Goal: Navigation & Orientation: Find specific page/section

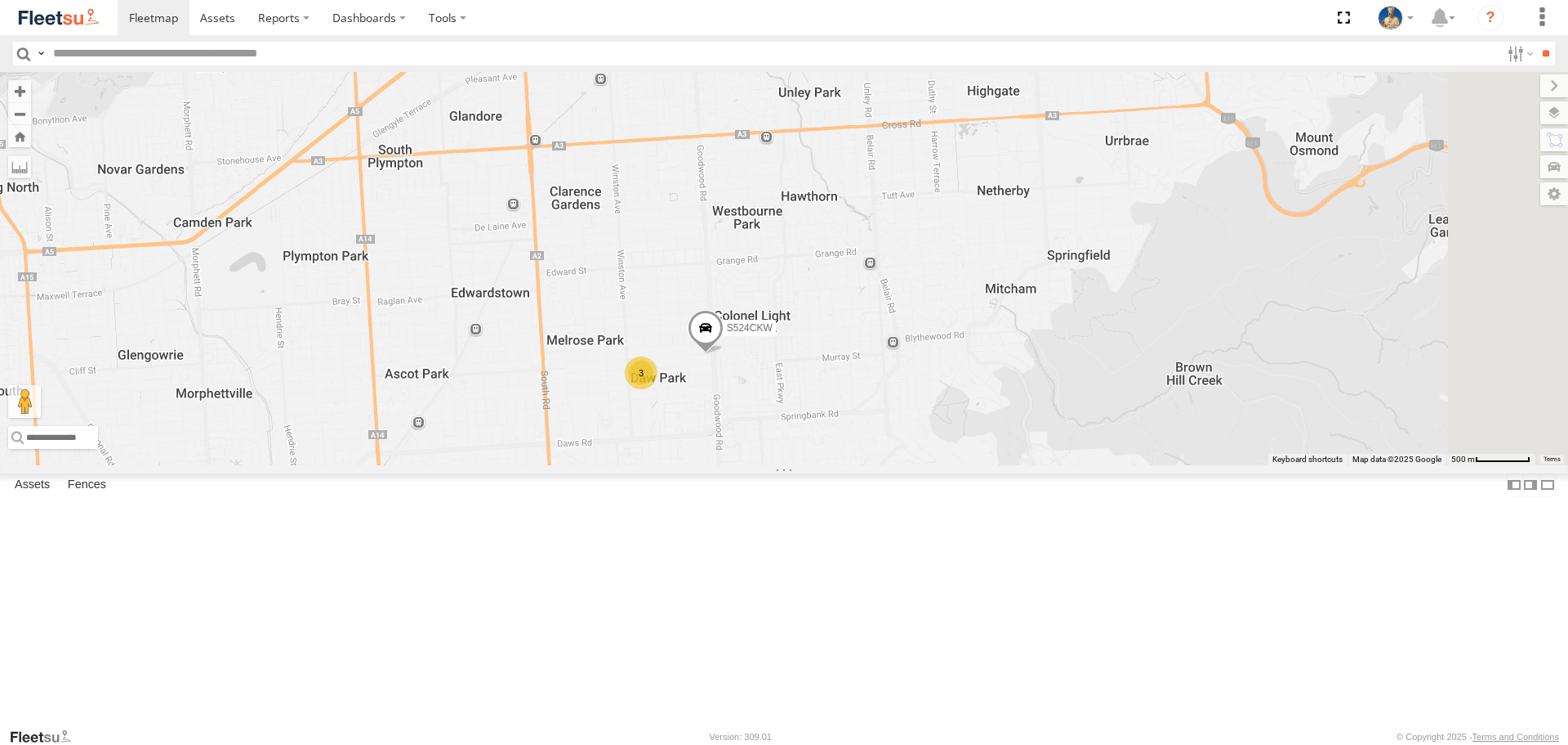
drag, startPoint x: 1085, startPoint y: 247, endPoint x: 1070, endPoint y: 300, distance: 55.1
click at [1070, 300] on div "S952BBS 3 S524CKW" at bounding box center [784, 268] width 1568 height 393
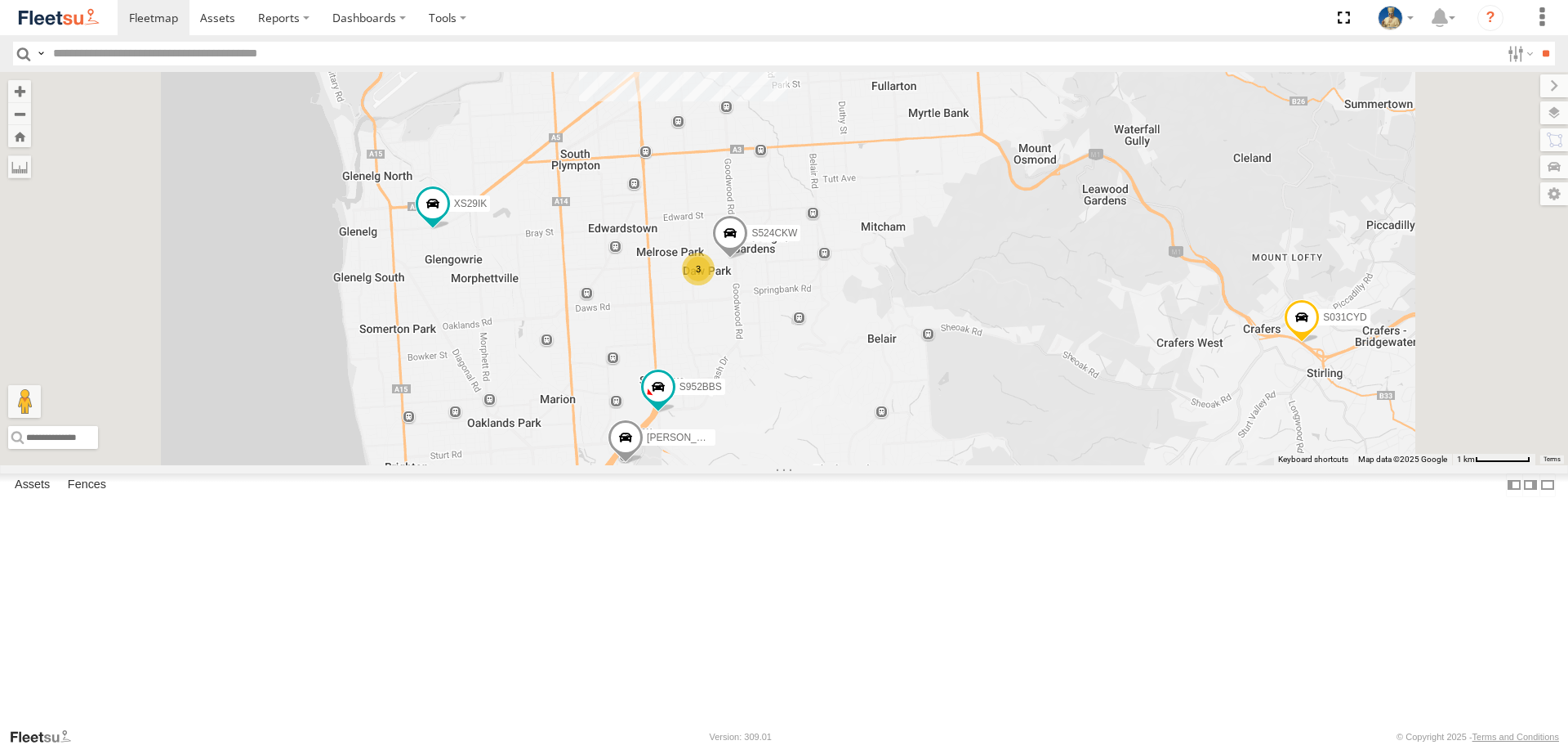
drag, startPoint x: 1033, startPoint y: 224, endPoint x: 1033, endPoint y: 256, distance: 32.0
click at [1033, 256] on div "S952BBS S524CKW S343CTS 3 XS46GX S031CYD XS29IK Steve" at bounding box center [784, 268] width 1568 height 393
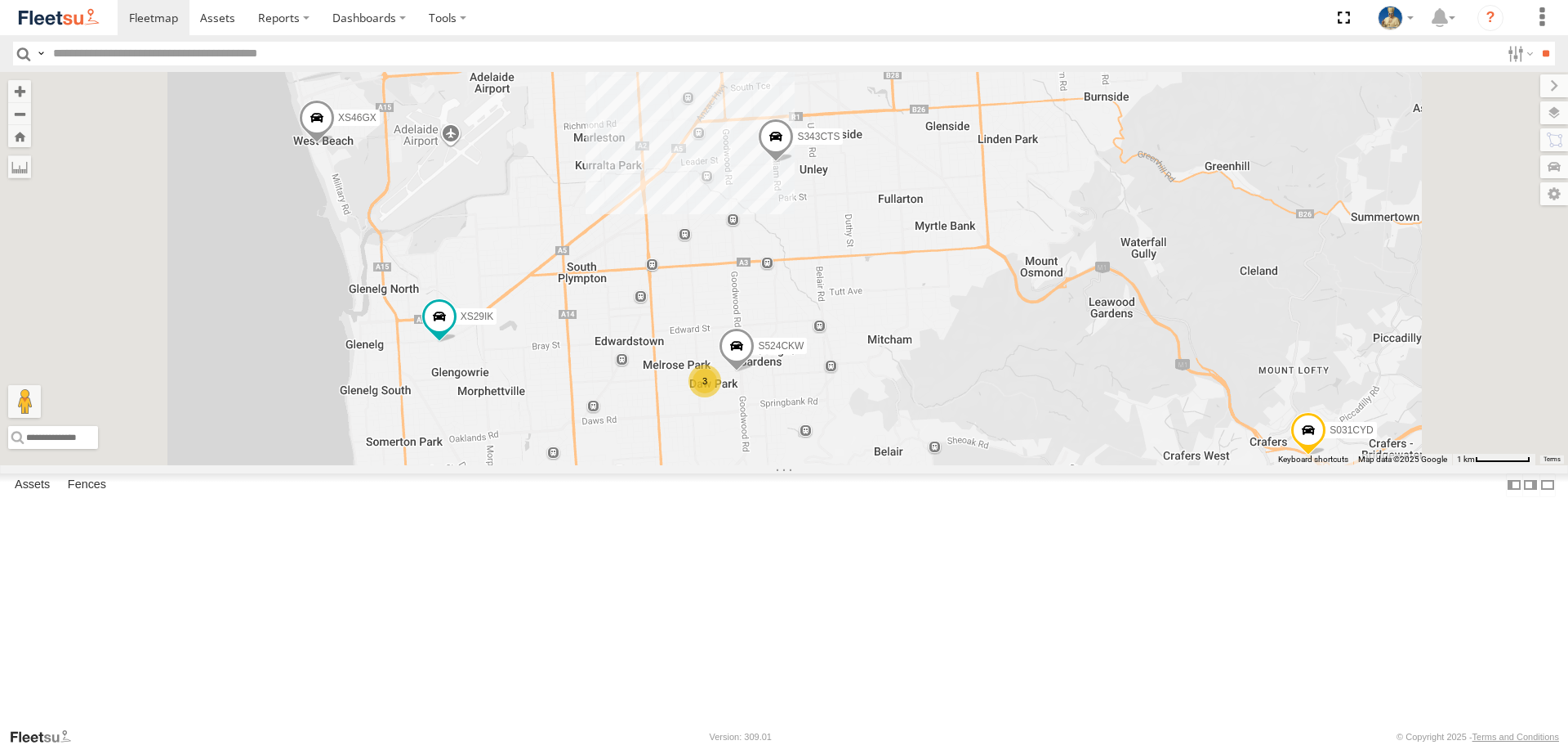
drag, startPoint x: 1099, startPoint y: 216, endPoint x: 1108, endPoint y: 278, distance: 62.6
click at [1108, 278] on div "S952BBS S524CKW S343CTS 3 XS46GX S662CKG S213 DHS S031CYD XS29IK Steve S891CUO …" at bounding box center [784, 268] width 1568 height 393
click at [779, 52] on span at bounding box center [761, 30] width 36 height 44
click at [1097, 209] on div "S952BBS S524CKW S343CTS 3 XS46GX S662CKG S213 DHS S031CYD XS29IK Steve S891CUO …" at bounding box center [784, 268] width 1568 height 393
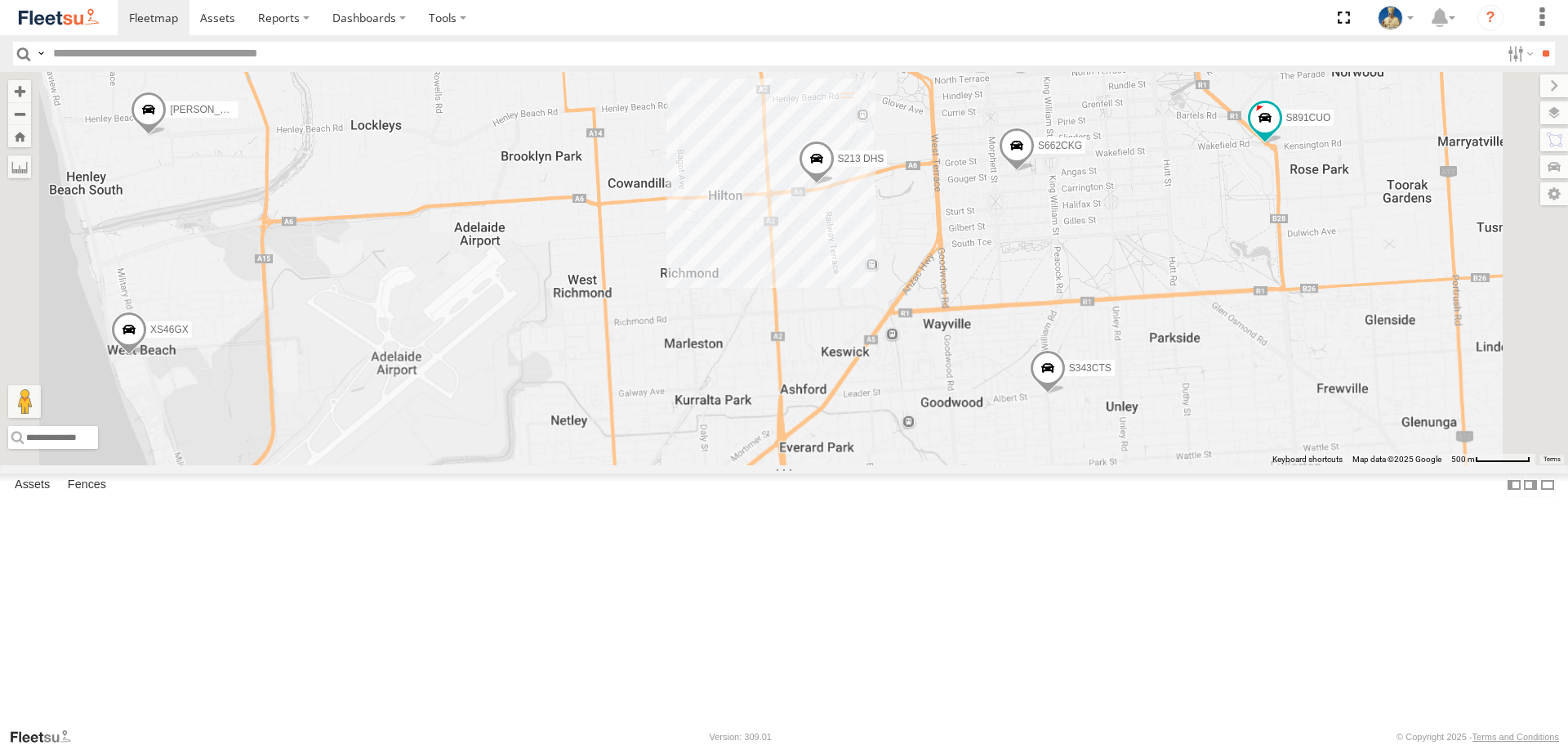
drag, startPoint x: 1407, startPoint y: 333, endPoint x: 1350, endPoint y: 338, distance: 57.2
click at [1350, 338] on div "S952BBS S524CKW S343CTS XS46GX S662CKG S213 DHS S031CYD XS29IK Steve S891CUO Gi…" at bounding box center [784, 268] width 1568 height 393
click at [789, 263] on span at bounding box center [771, 241] width 36 height 44
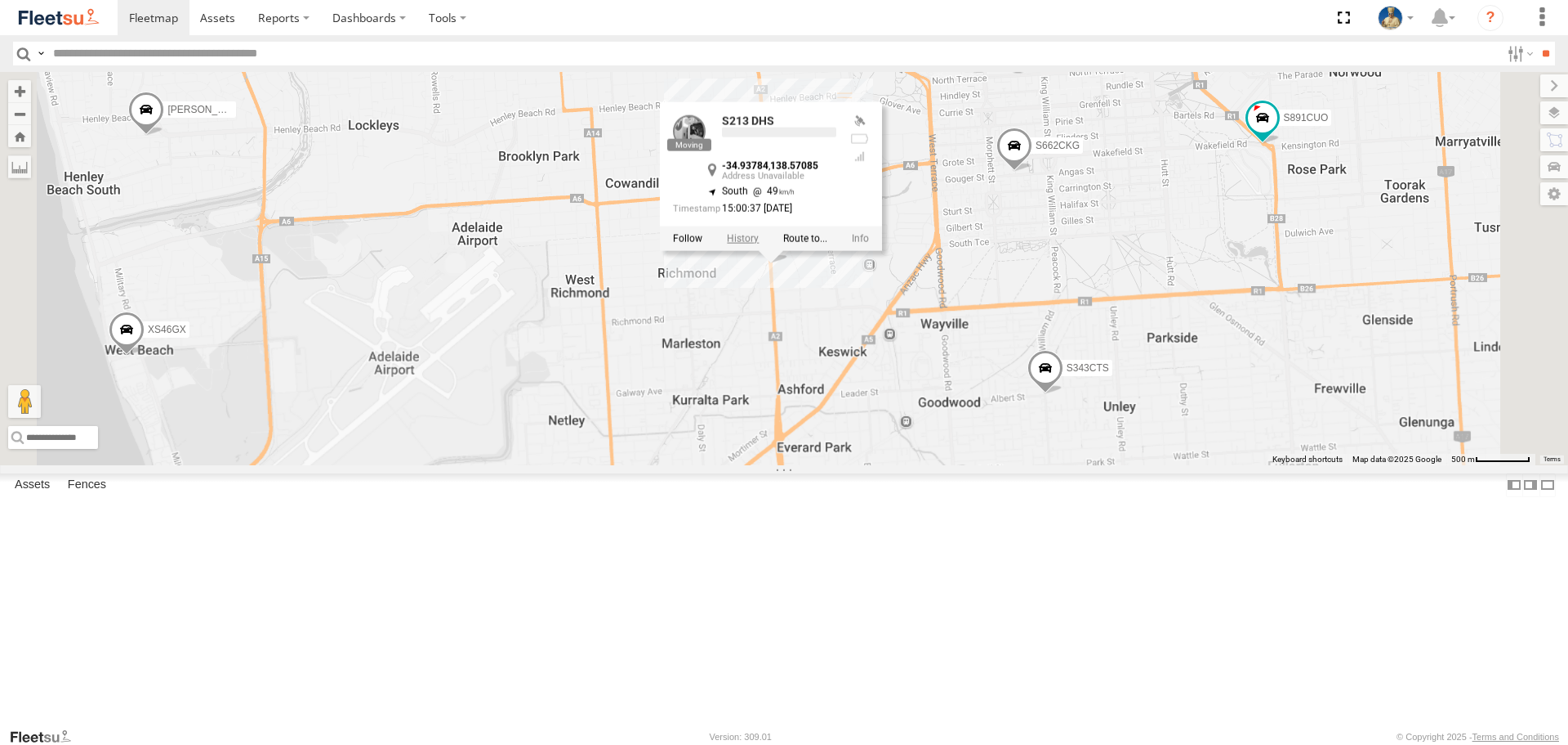
click at [759, 245] on label at bounding box center [743, 239] width 32 height 12
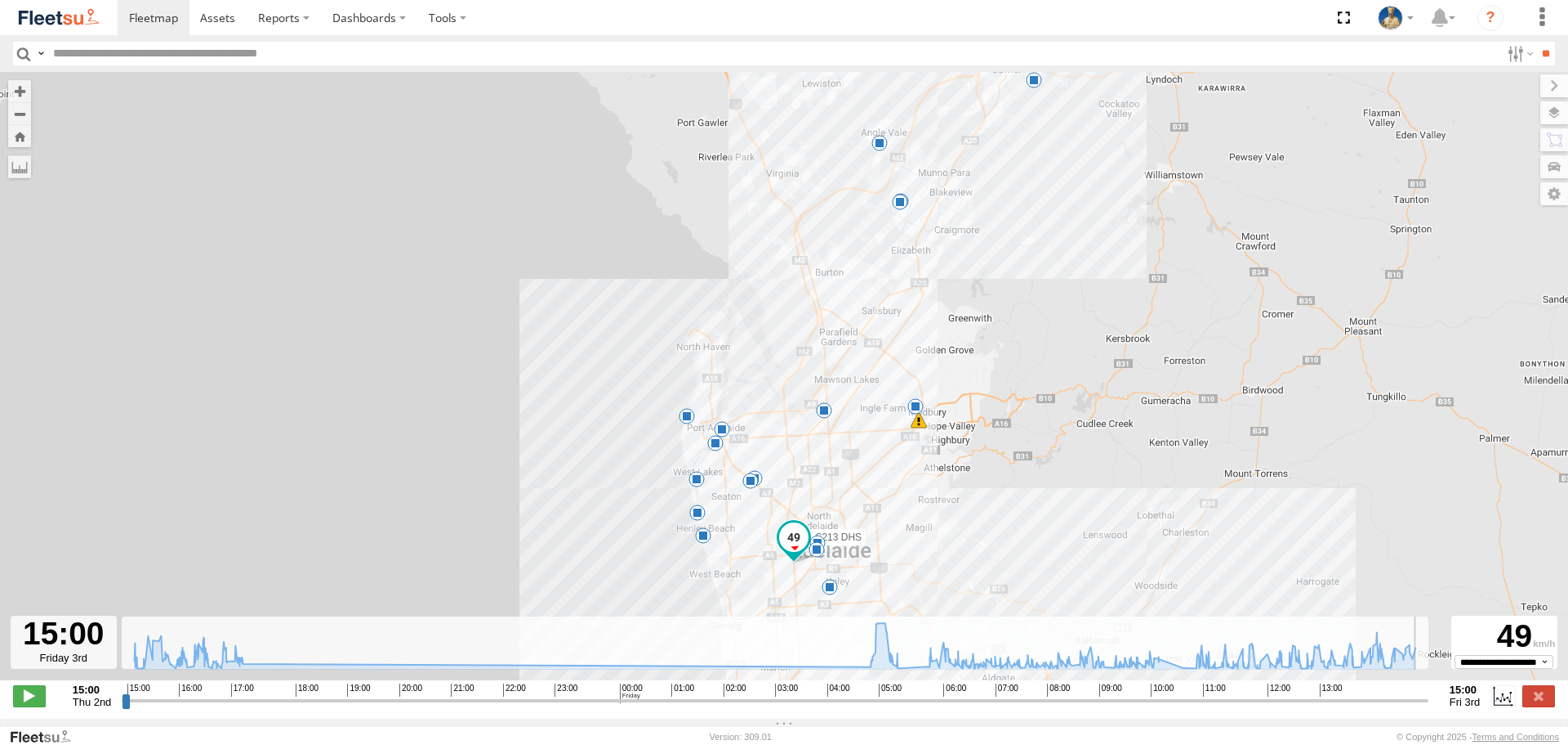
drag, startPoint x: 130, startPoint y: 713, endPoint x: 1481, endPoint y: 695, distance: 1351.1
type input "**********"
click at [1429, 708] on input "range" at bounding box center [775, 700] width 1307 height 15
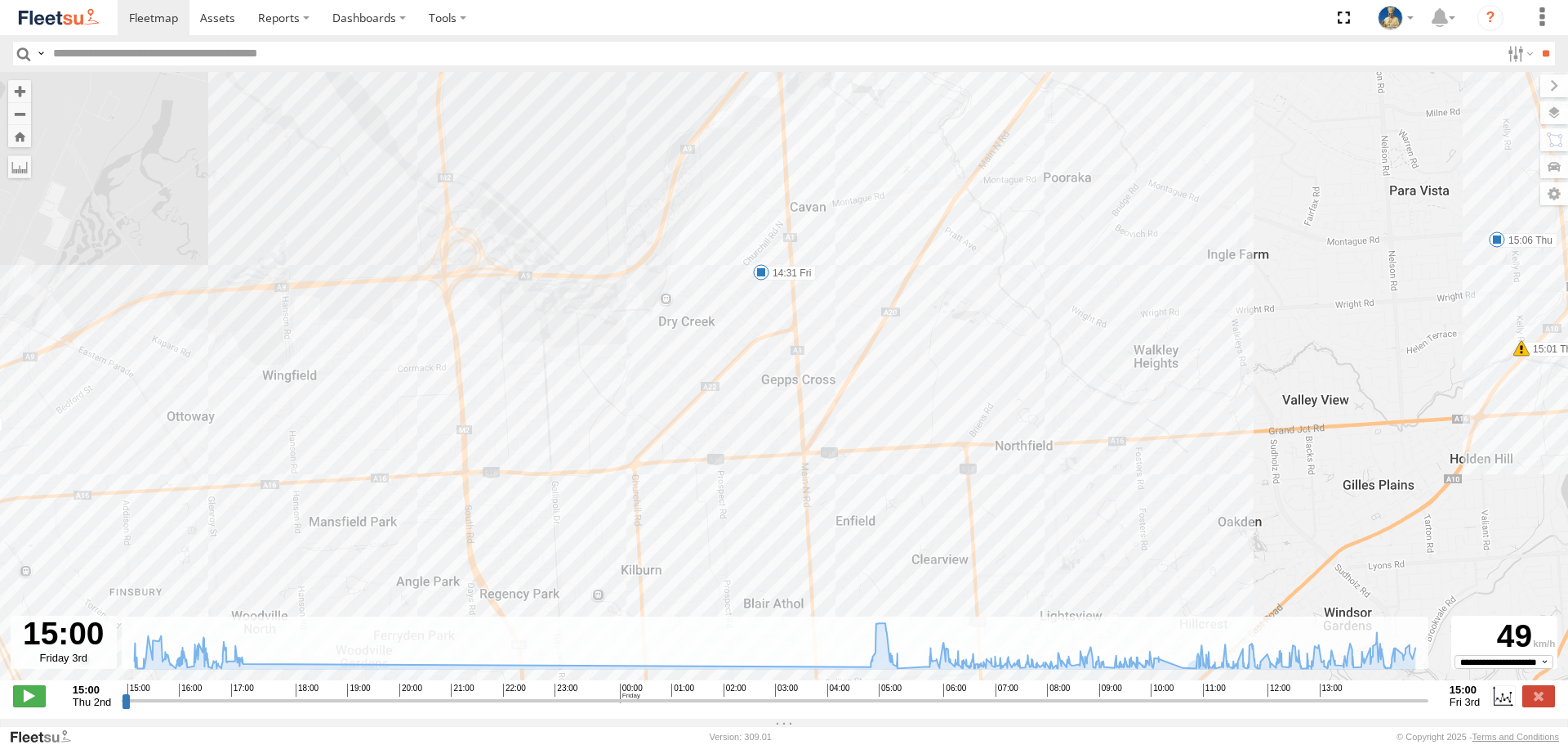
drag, startPoint x: 668, startPoint y: 301, endPoint x: 798, endPoint y: 363, distance: 144.0
click at [798, 363] on div "S213 DHS 15:01 Thu 15:06 Thu 15:45 Thu 16:04 Thu 16:38 Thu 17:05 Thu 05:21 Fri …" at bounding box center [784, 385] width 1568 height 626
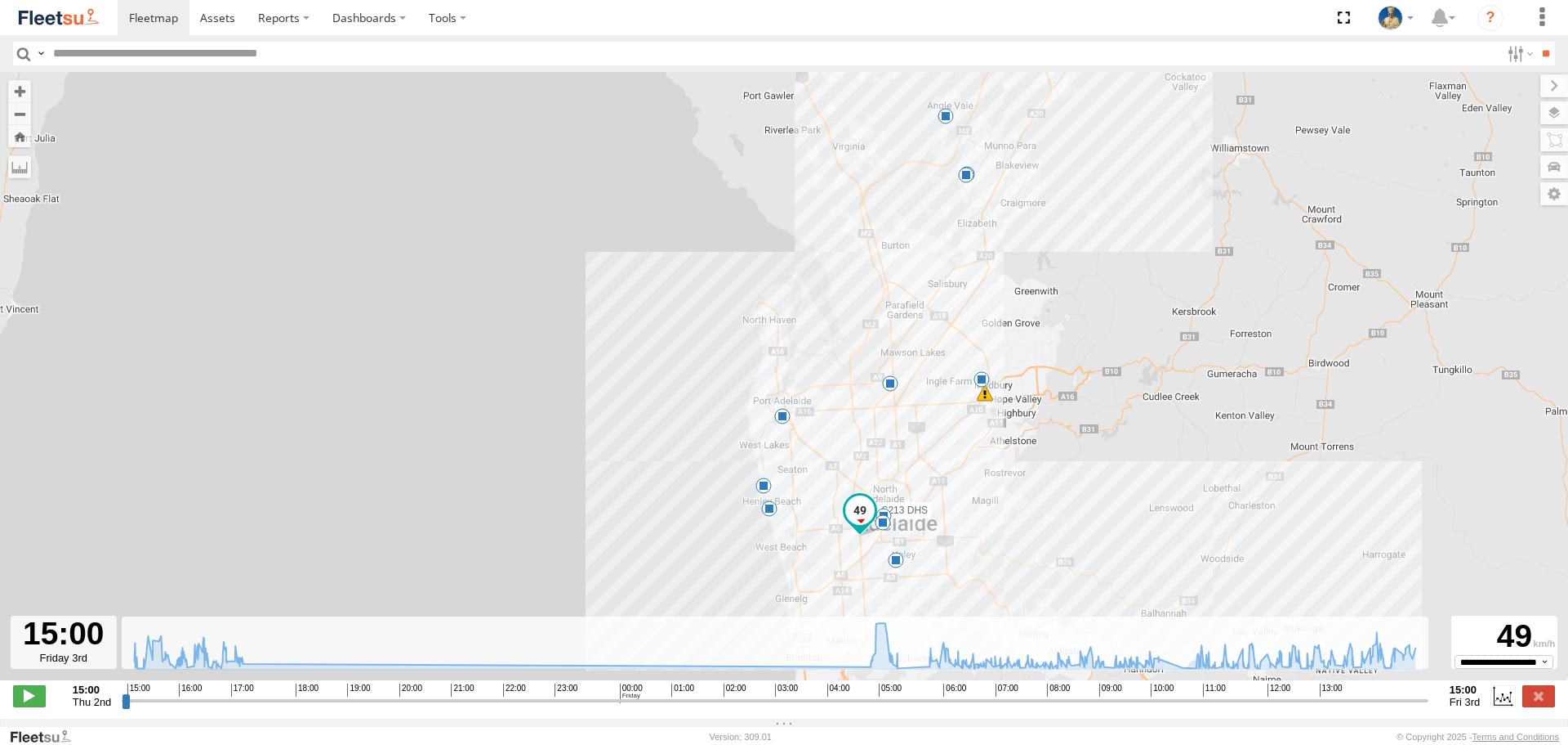
click at [65, 29] on link at bounding box center [59, 18] width 118 height 35
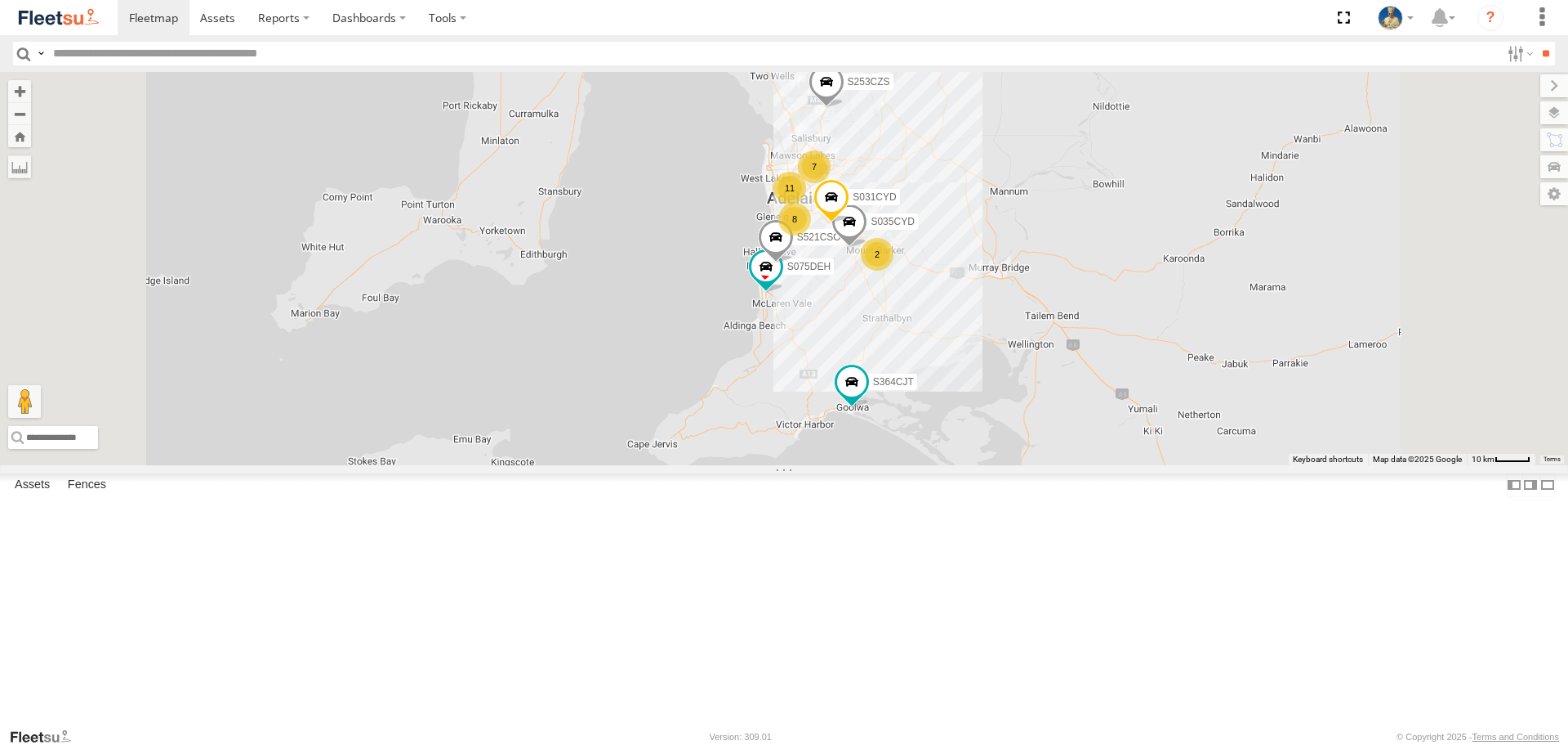
click at [881, 25] on span at bounding box center [863, 3] width 36 height 44
drag, startPoint x: 1333, startPoint y: 188, endPoint x: 1324, endPoint y: 342, distance: 154.3
click at [1324, 342] on div "S075DEH S959CNB S521CSO S364CJT S253CZS S031CYD S035CYD 8 7 11 2 S959CNB Delive…" at bounding box center [784, 268] width 1568 height 393
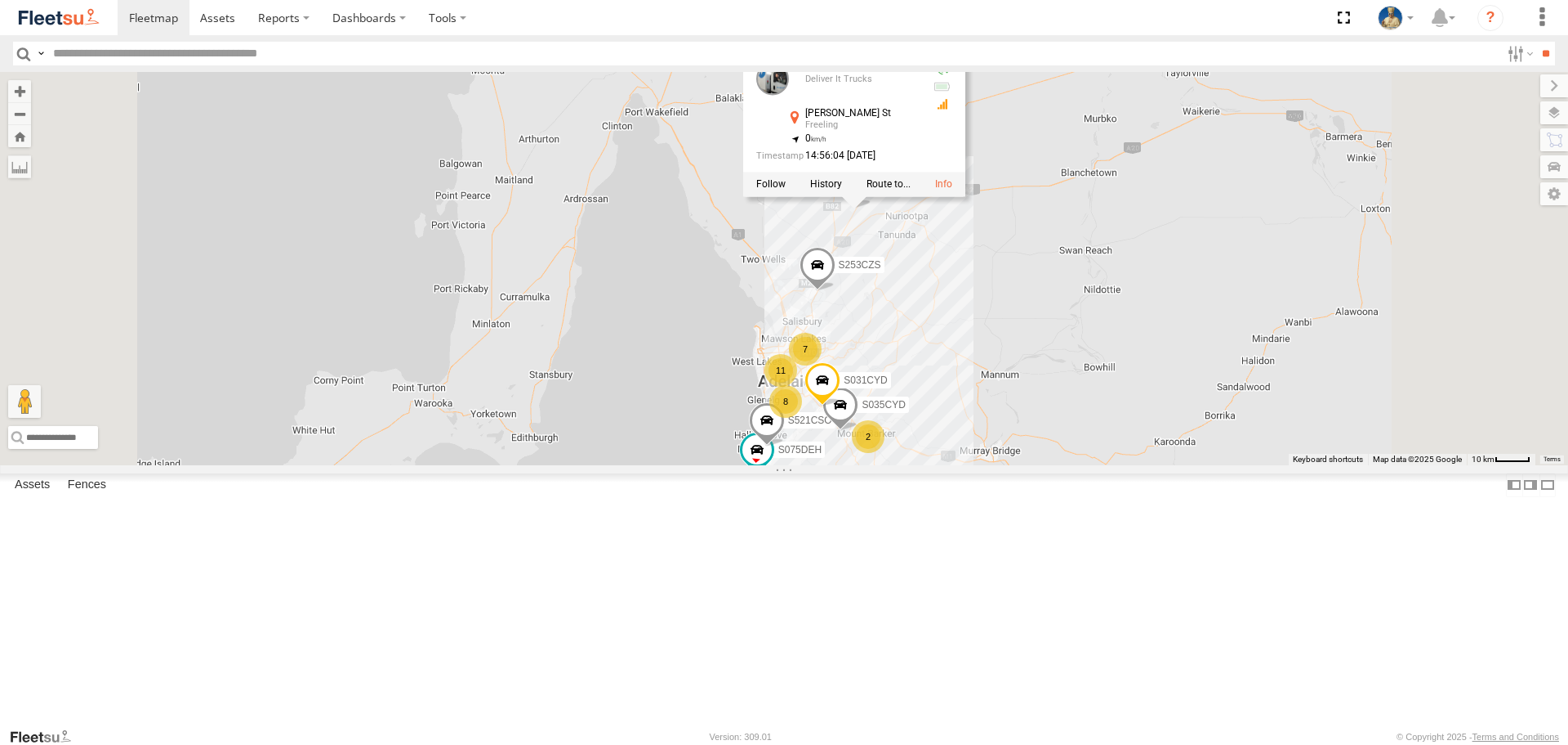
click at [1277, 370] on div "S075DEH S959CNB S521CSO S364CJT S253CZS S031CYD S035CYD 8 7 11 2 S959CNB Delive…" at bounding box center [784, 268] width 1568 height 393
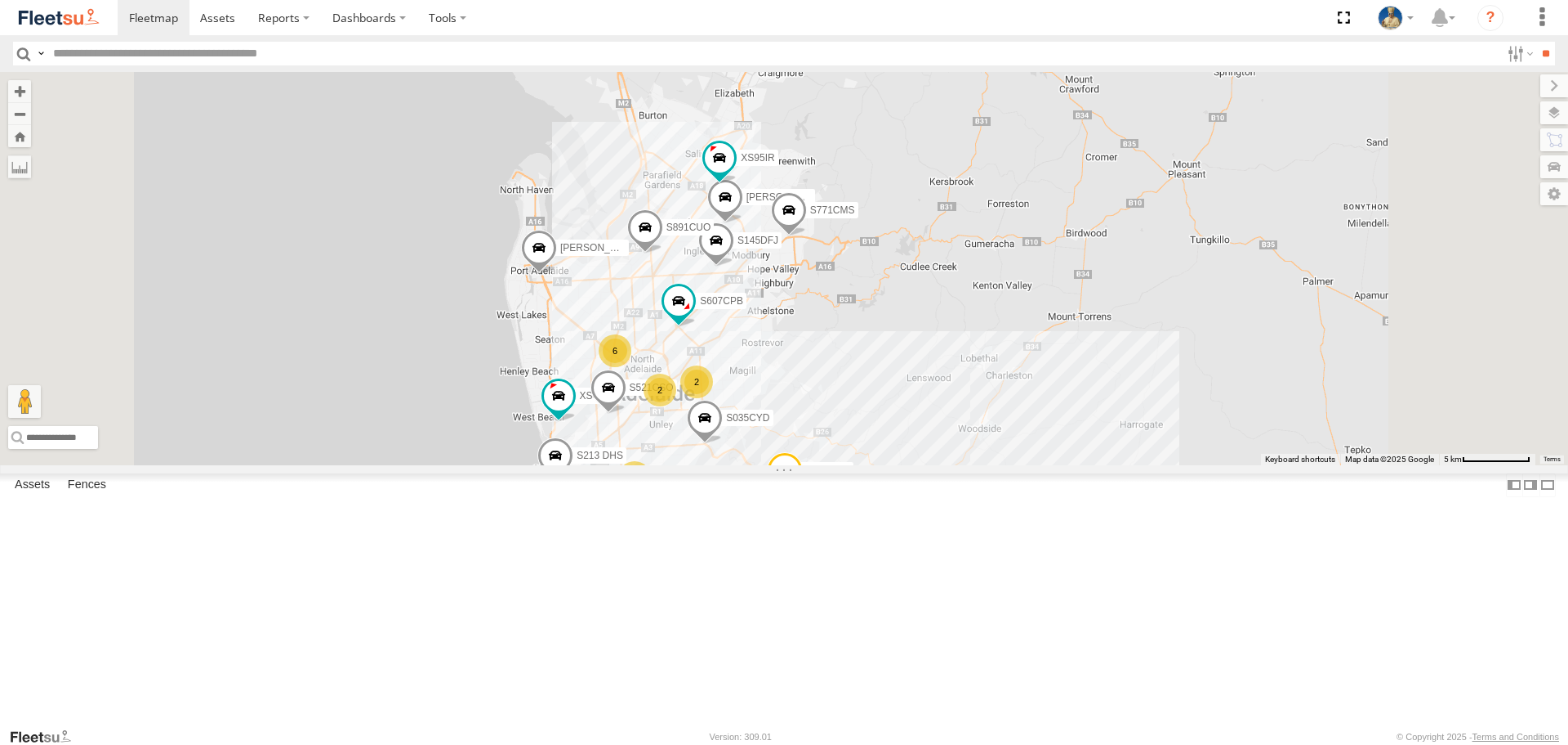
click at [803, 496] on span at bounding box center [785, 474] width 36 height 44
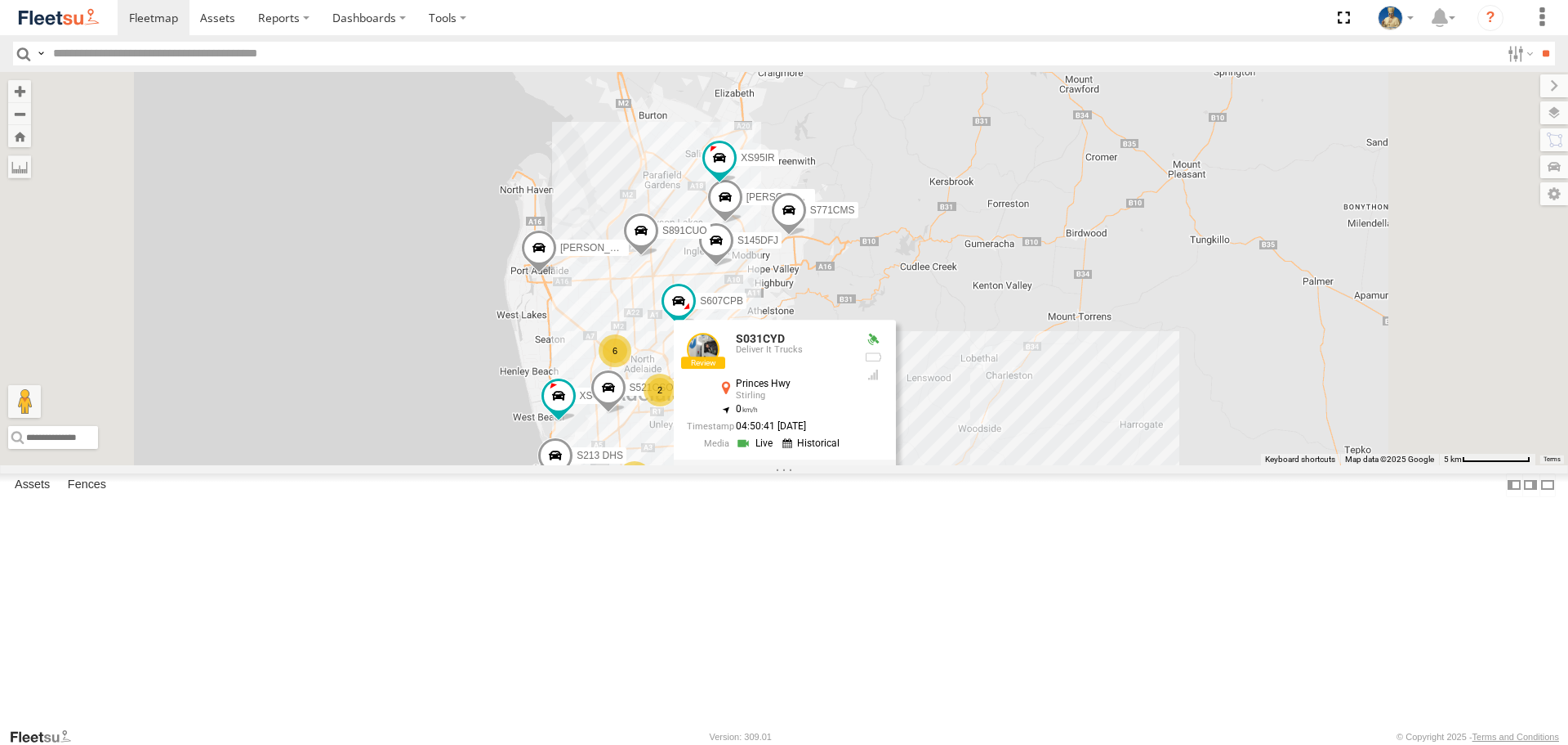
click at [896, 483] on div at bounding box center [785, 471] width 222 height 24
click at [773, 478] on label at bounding box center [757, 472] width 32 height 12
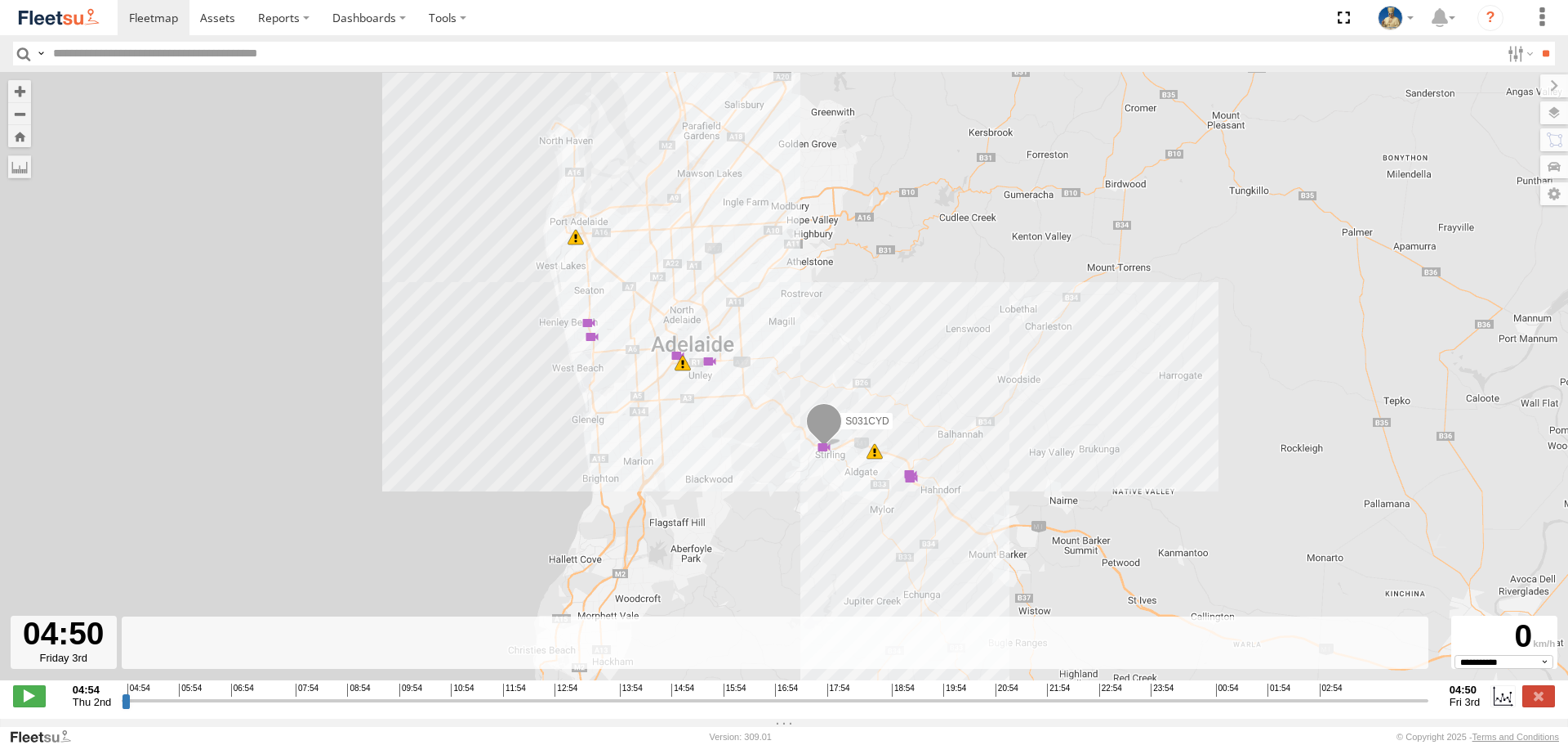
drag, startPoint x: 128, startPoint y: 708, endPoint x: 818, endPoint y: 292, distance: 805.7
type input "**********"
click at [1429, 708] on input "range" at bounding box center [775, 700] width 1307 height 15
click at [71, 16] on img at bounding box center [58, 18] width 85 height 22
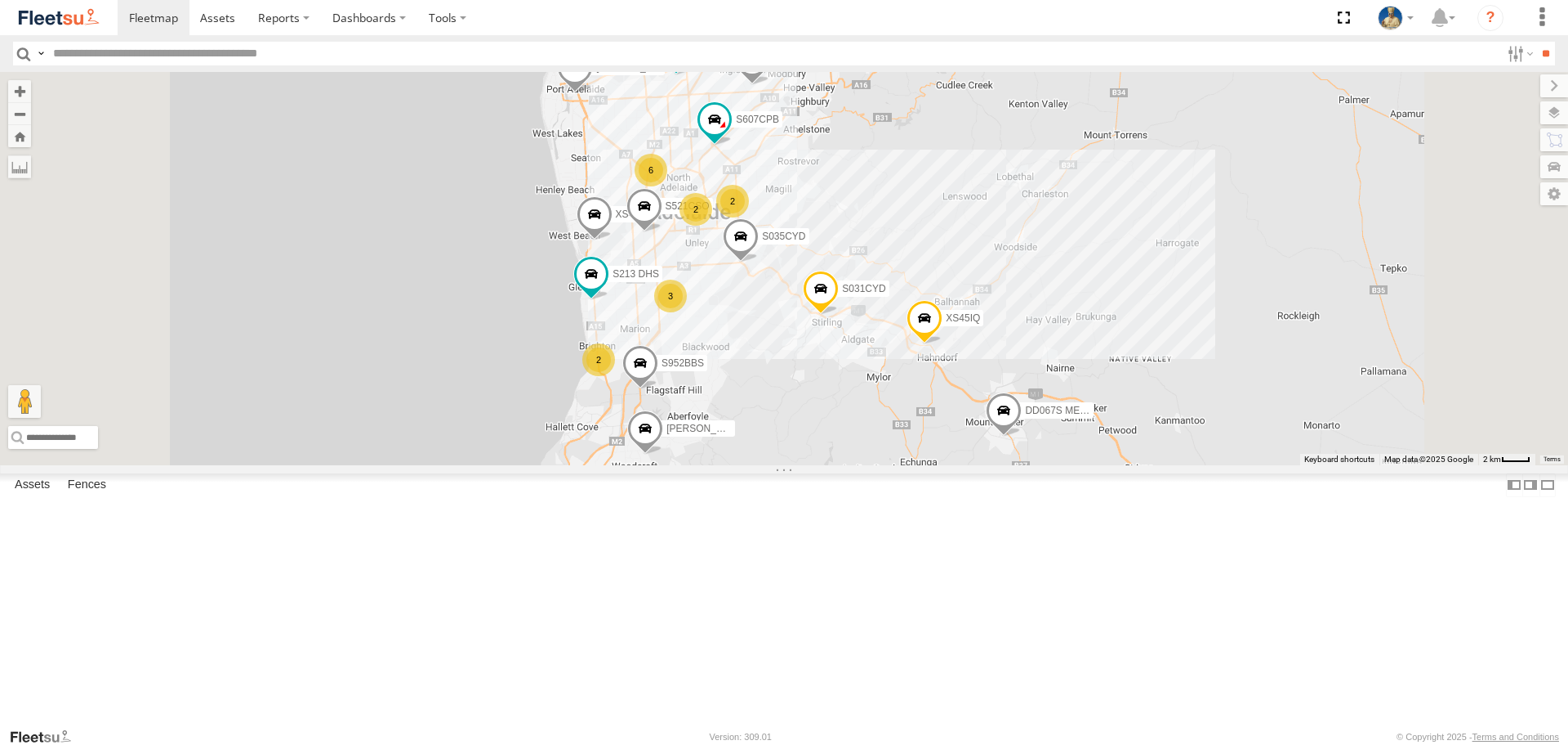
click at [943, 345] on span at bounding box center [924, 323] width 36 height 44
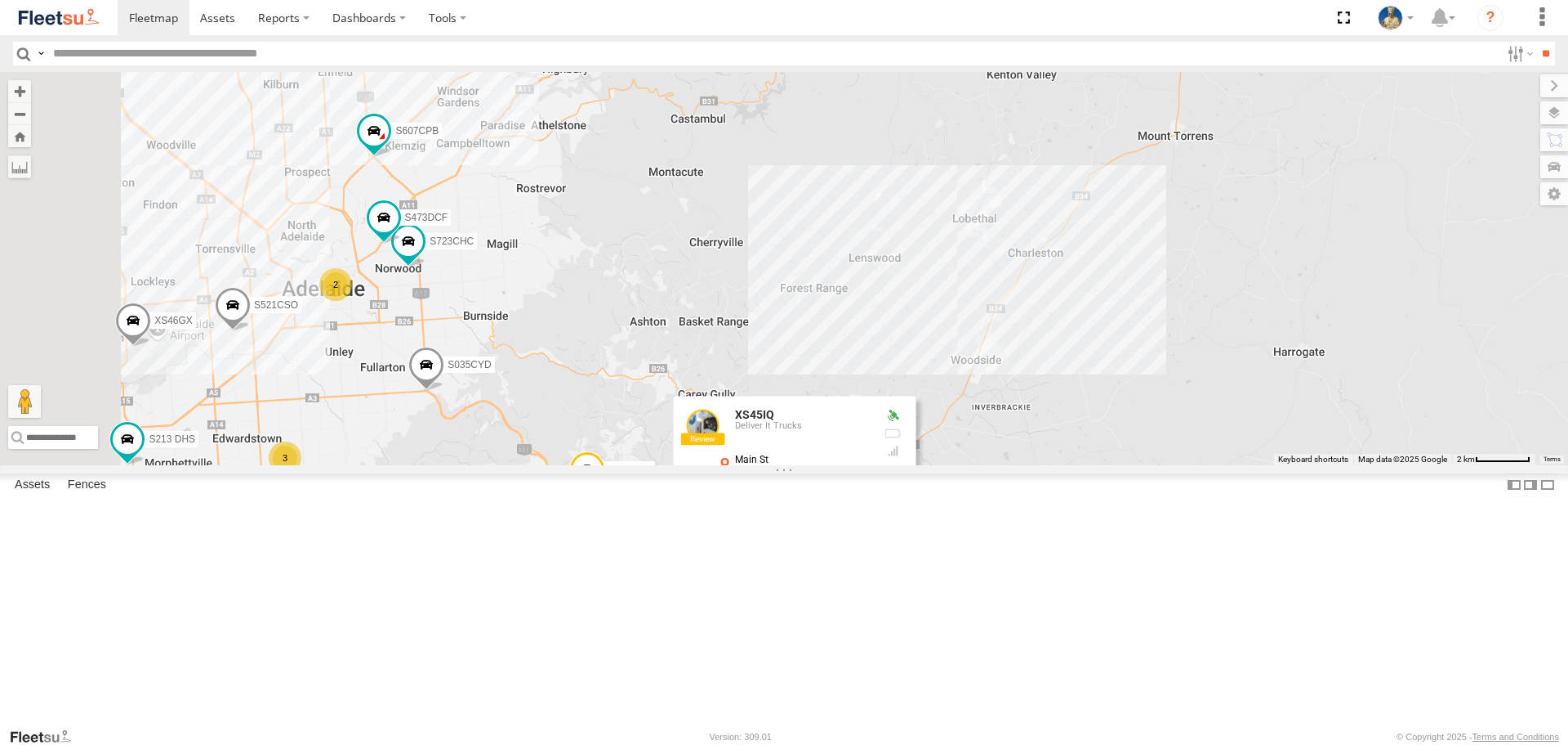
drag, startPoint x: 1041, startPoint y: 295, endPoint x: 1160, endPoint y: 294, distance: 119.0
click at [1159, 295] on div "S075DEH S959CNB S364CJT S253CZS S031CYD Steve S145DFJ XS46GX DD067S MERC S521CS…" at bounding box center [784, 268] width 1568 height 393
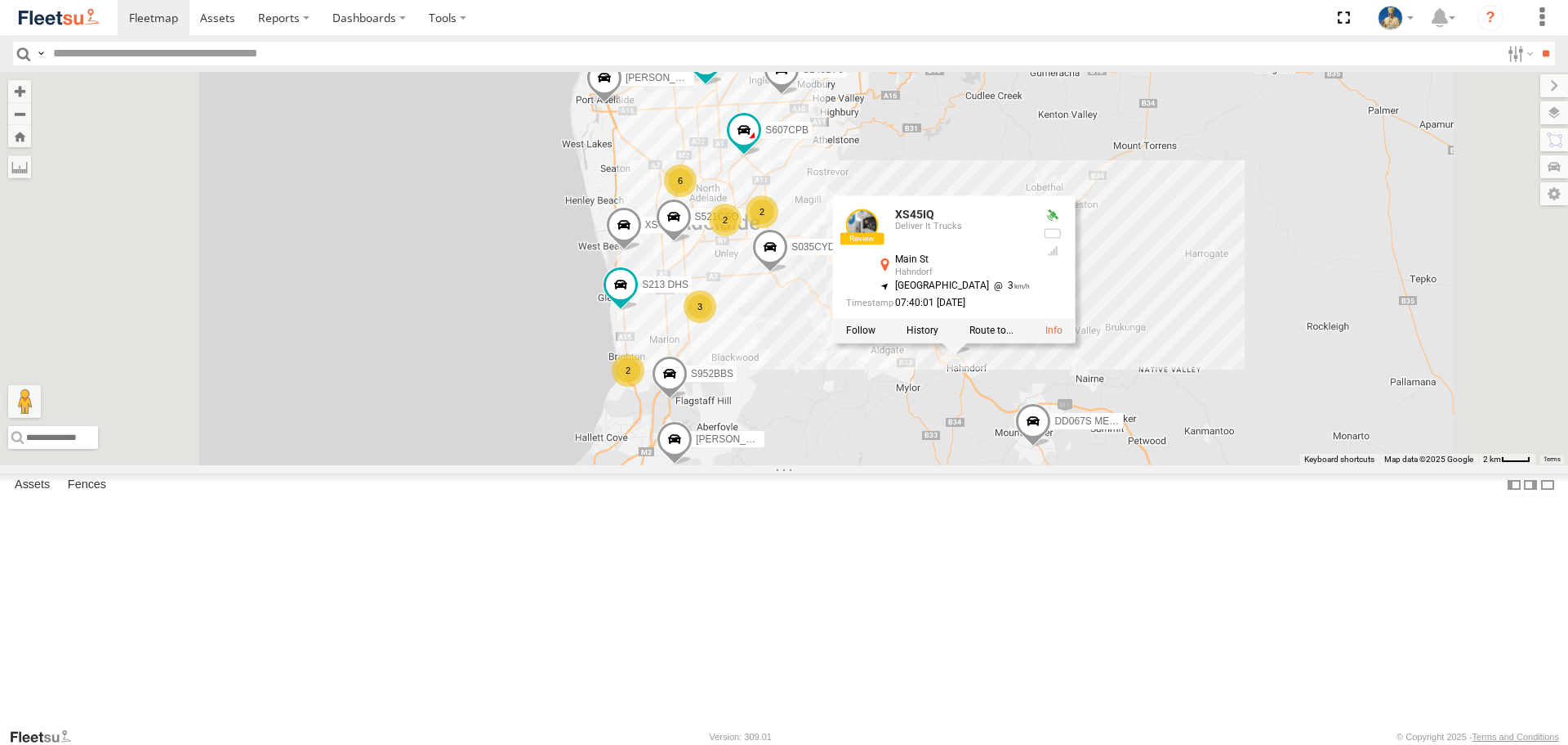
click at [1046, 464] on div "S075DEH S959CNB S364CJT S253CZS S031CYD Steve S145DFJ XS46GX DD067S MERC S521CS…" at bounding box center [784, 268] width 1568 height 393
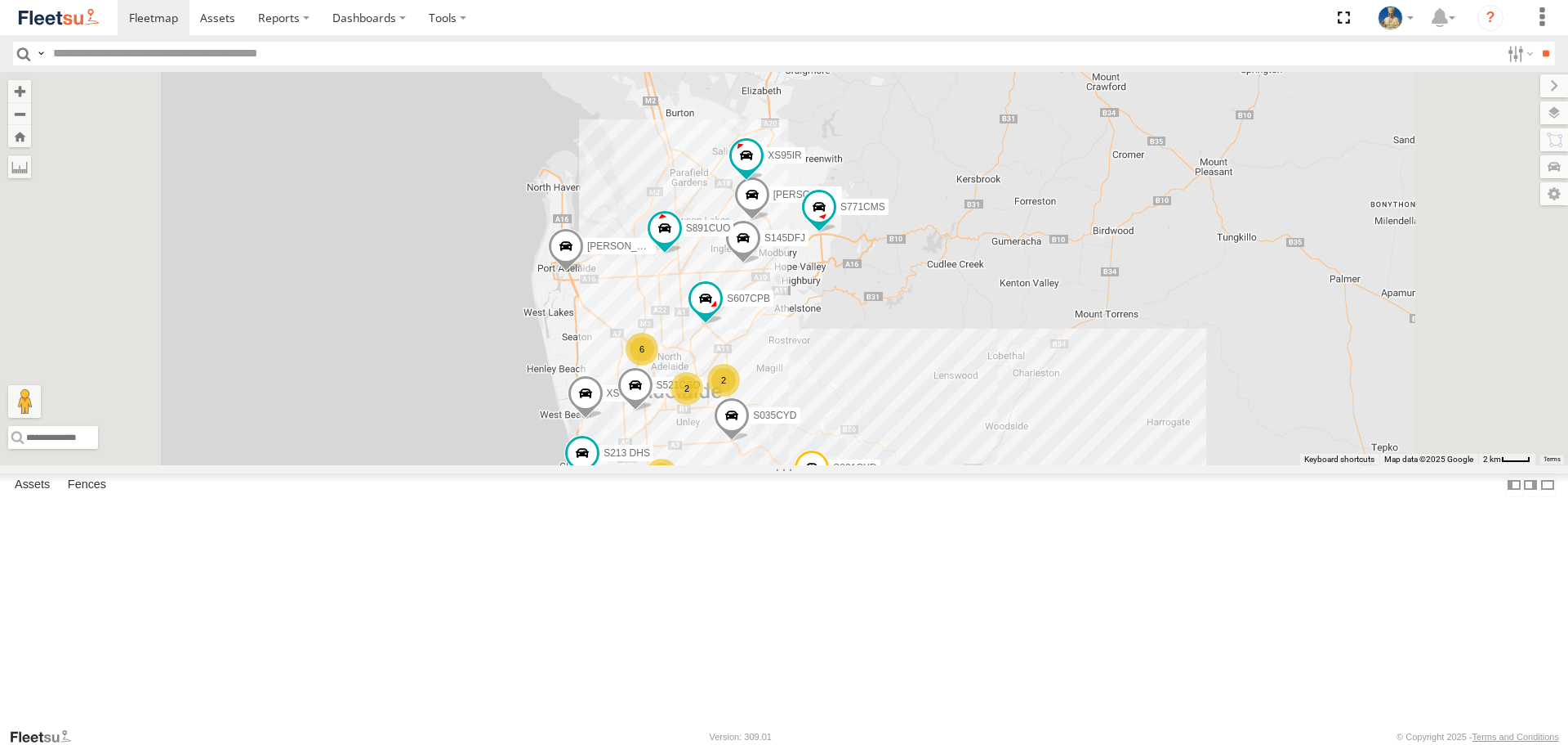
drag, startPoint x: 1264, startPoint y: 355, endPoint x: 1235, endPoint y: 444, distance: 93.6
click at [1235, 444] on div "S075DEH S959CNB S364CJT S253CZS S031CYD Steve S145DFJ XS46GX DD067S MERC S521CS…" at bounding box center [784, 268] width 1568 height 393
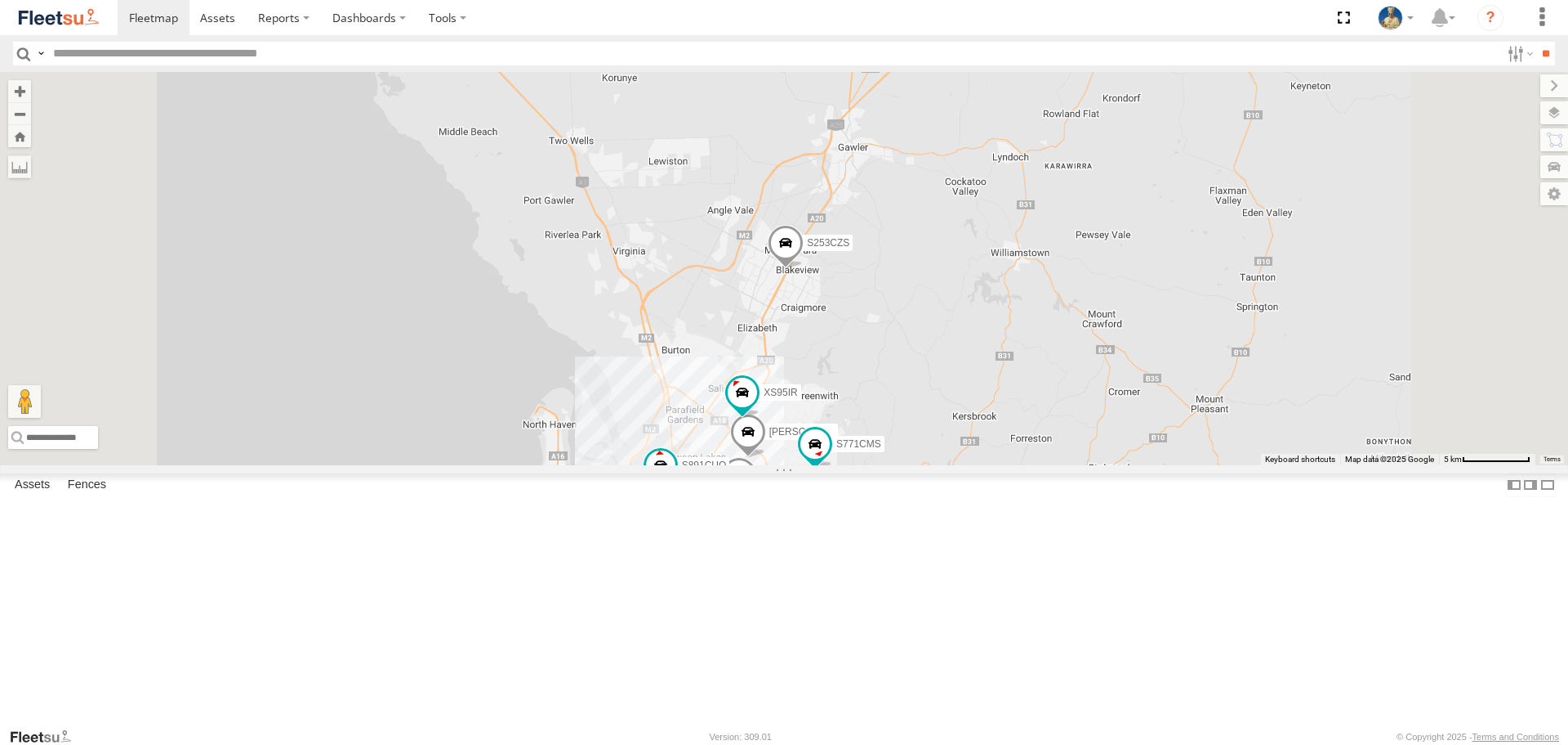
drag, startPoint x: 1216, startPoint y: 293, endPoint x: 1210, endPoint y: 465, distance: 172.1
click at [1210, 464] on div "S075DEH S959CNB S364CJT S253CZS S031CYD Steve S145DFJ XS46GX DD067S MERC S521CS…" at bounding box center [784, 268] width 1568 height 393
click at [804, 270] on span at bounding box center [786, 247] width 36 height 44
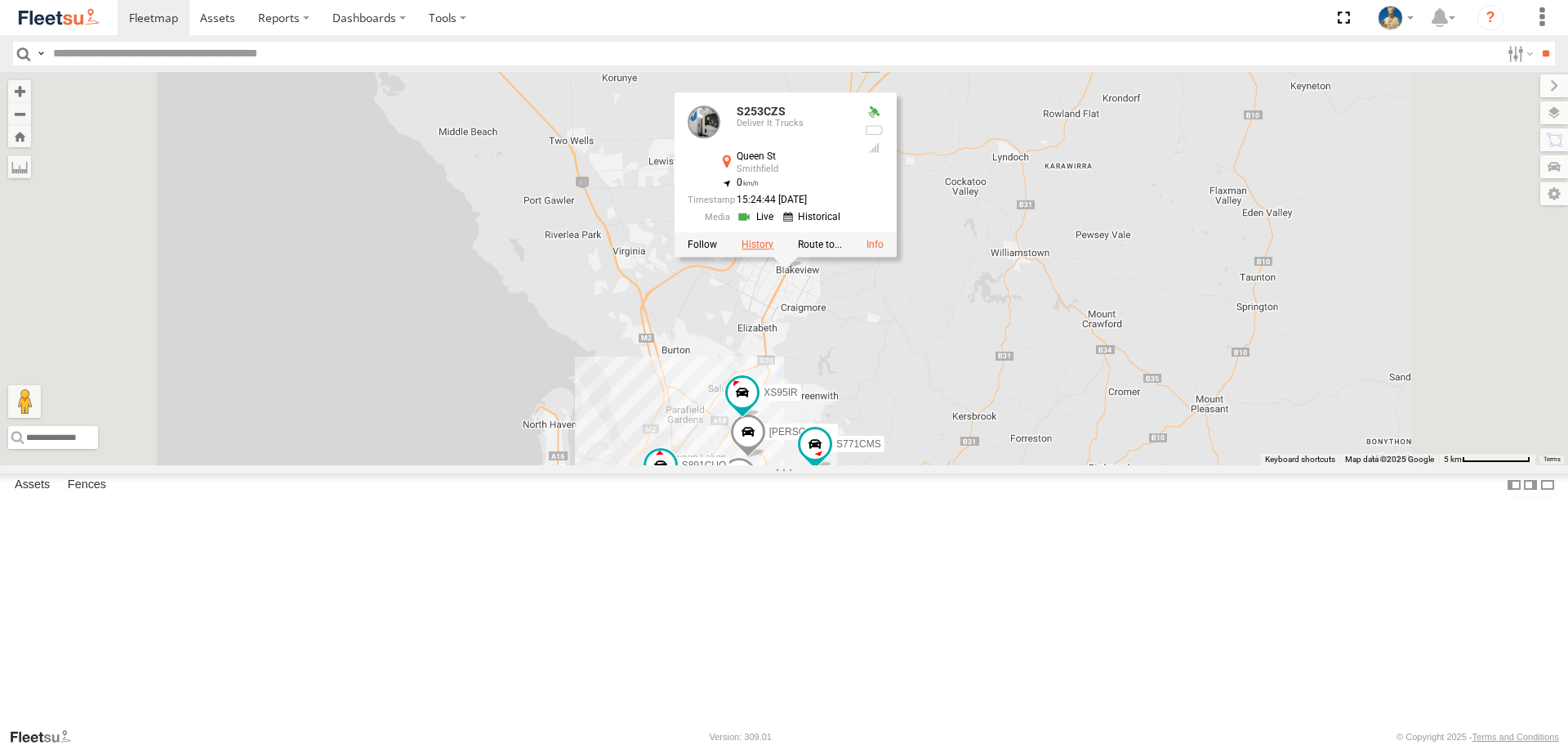
click at [774, 251] on label at bounding box center [758, 246] width 32 height 12
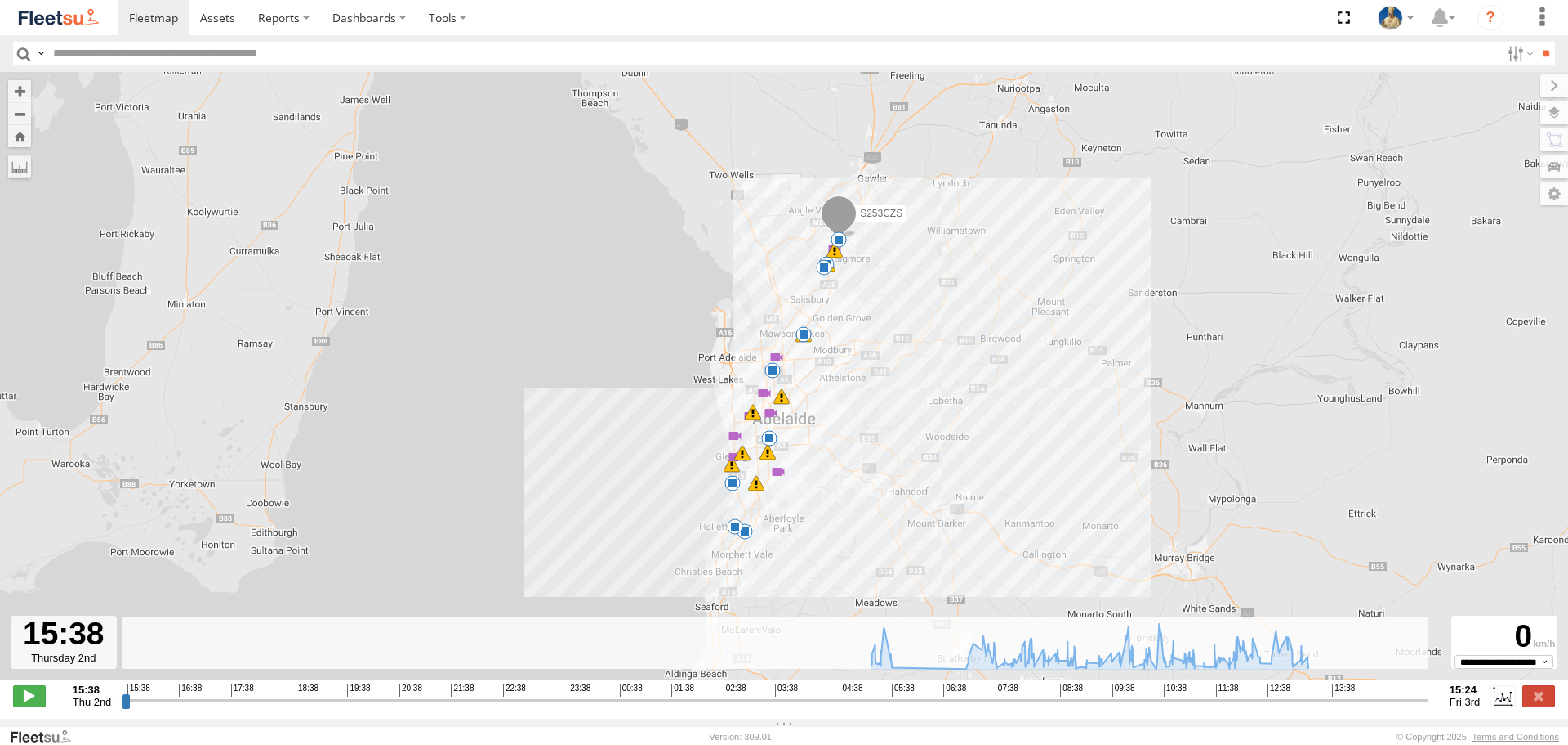
click at [132, 708] on input "range" at bounding box center [775, 700] width 1307 height 15
drag, startPoint x: 132, startPoint y: 710, endPoint x: 1192, endPoint y: 547, distance: 1072.5
type input "**********"
click at [1379, 708] on input "range" at bounding box center [775, 700] width 1307 height 15
click at [62, 23] on img at bounding box center [58, 18] width 85 height 22
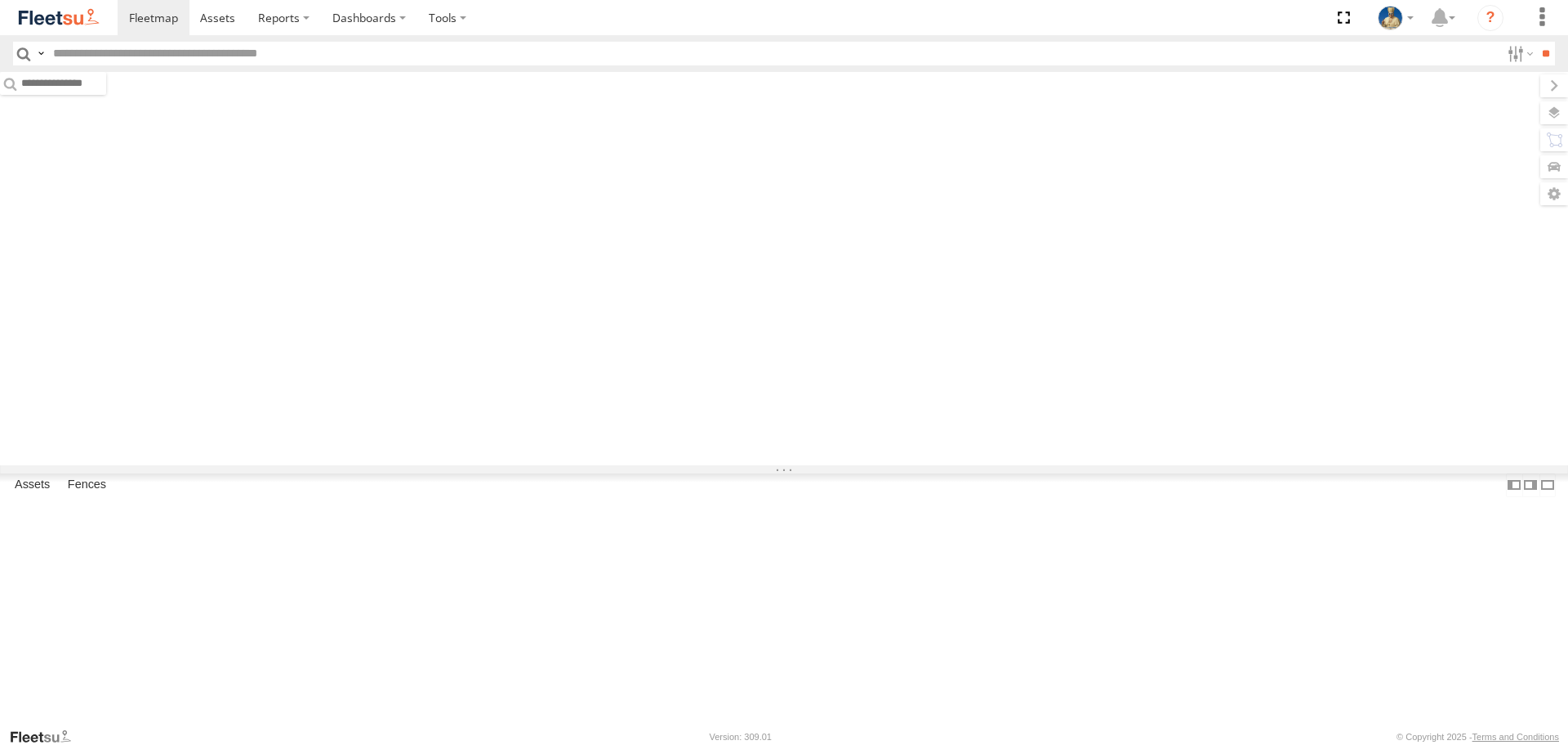
click at [176, 48] on input "text" at bounding box center [773, 54] width 1454 height 24
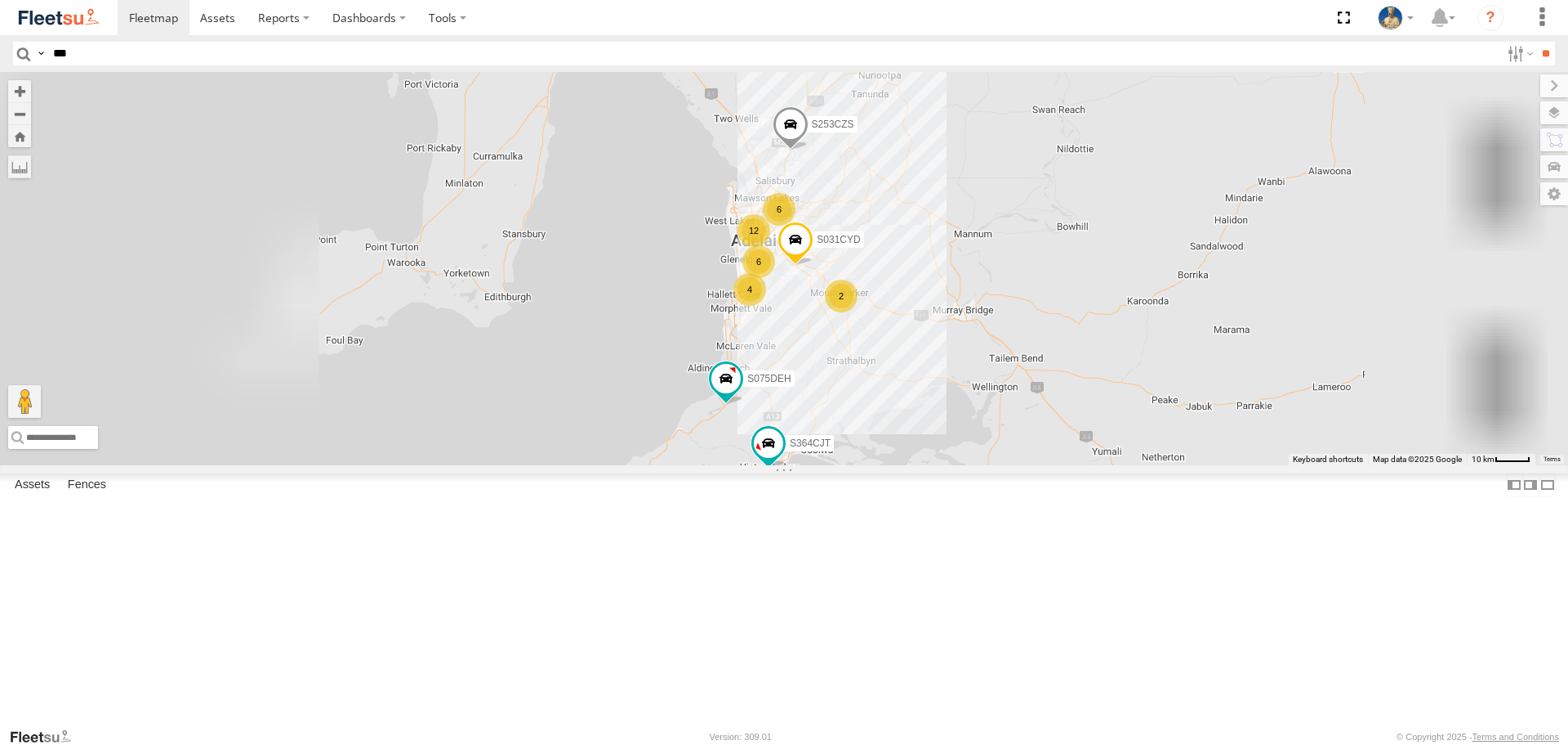
type input "***"
click at [1536, 42] on input "**" at bounding box center [1545, 54] width 18 height 24
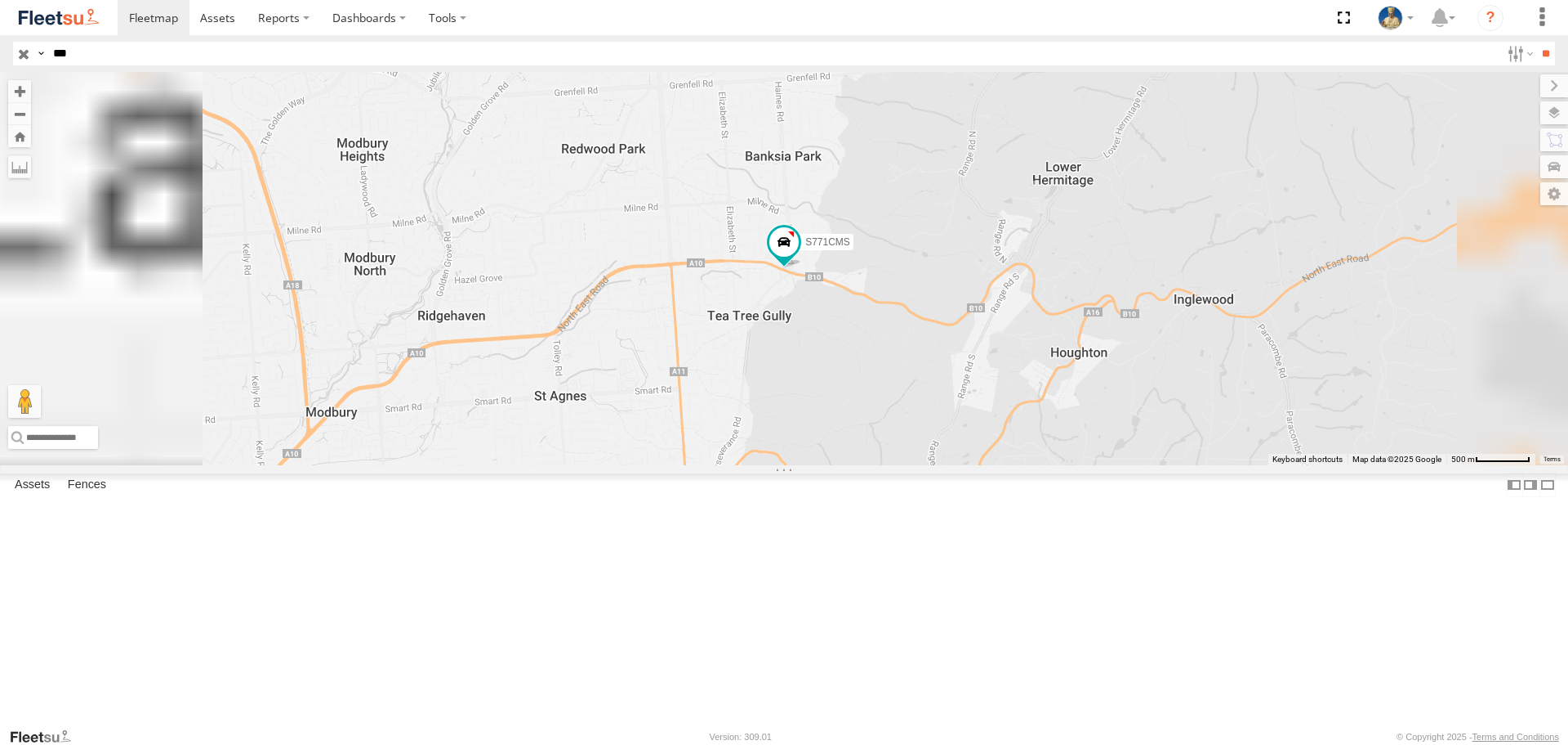
click at [0, 0] on div "S771CMS Deliver It Trucks" at bounding box center [0, 0] width 0 height 0
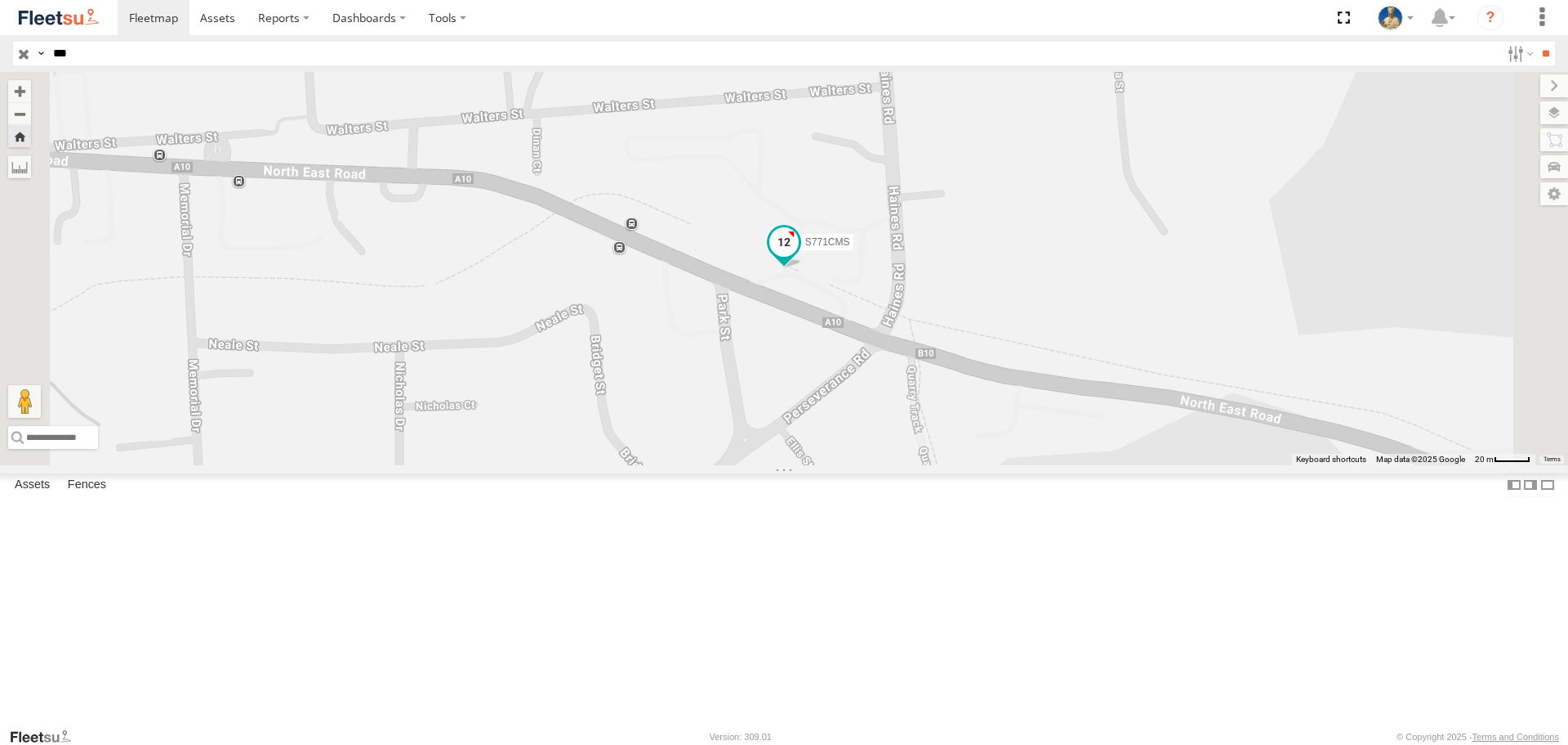
click at [799, 256] on span at bounding box center [784, 241] width 29 height 29
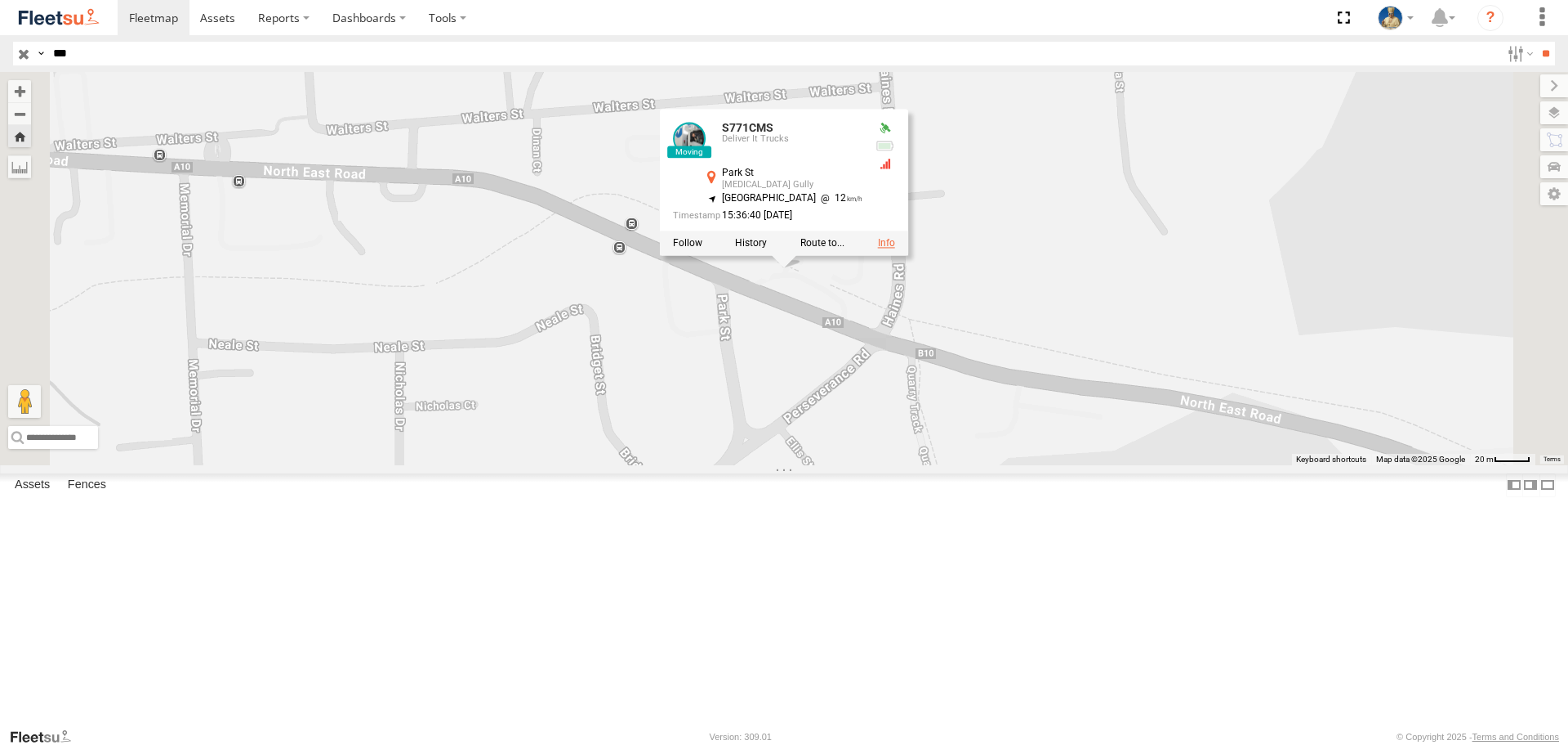
click at [895, 249] on link at bounding box center [887, 244] width 17 height 12
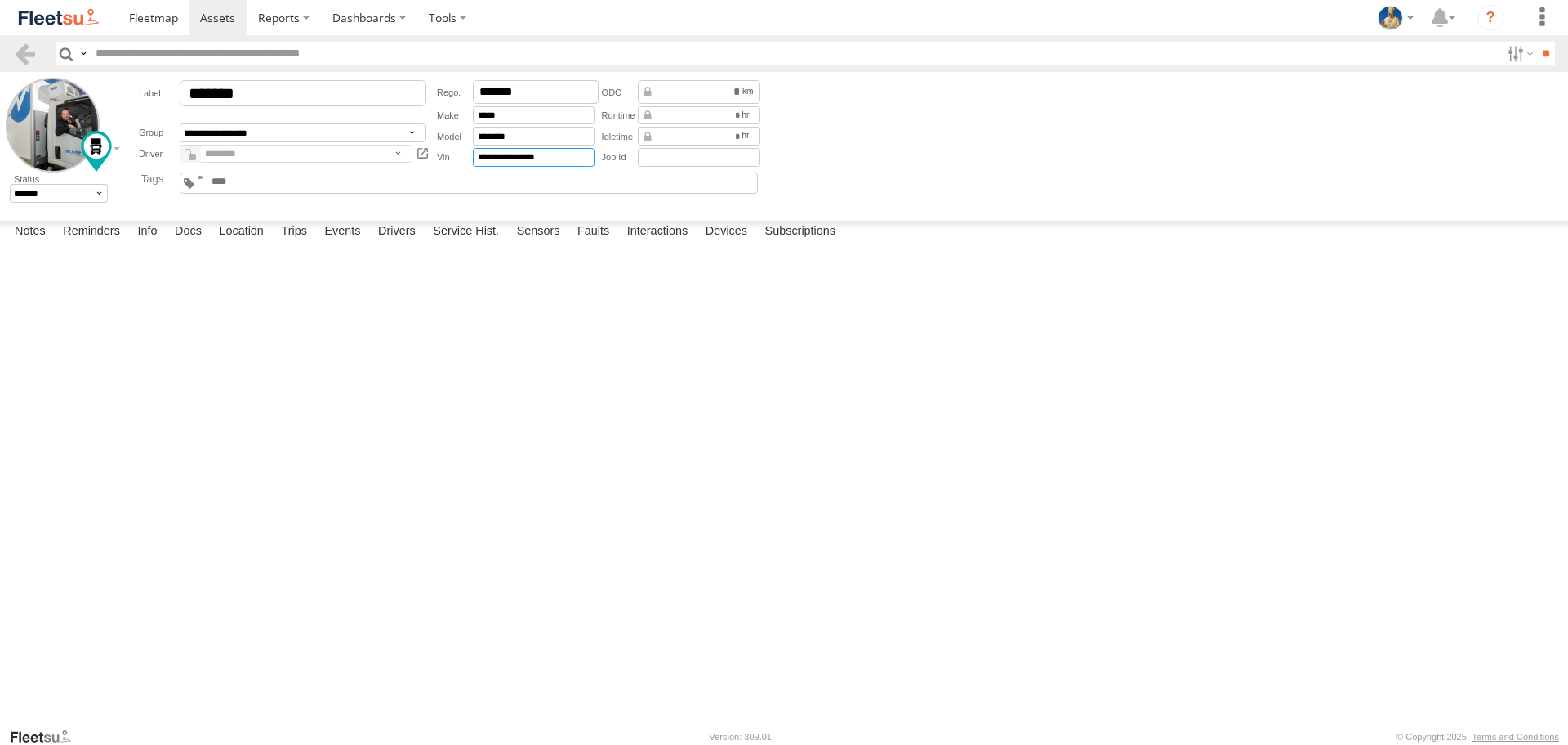
drag, startPoint x: 573, startPoint y: 155, endPoint x: 414, endPoint y: 162, distance: 159.2
click at [415, 162] on div "**********" at bounding box center [444, 123] width 640 height 91
